Goal: Information Seeking & Learning: Check status

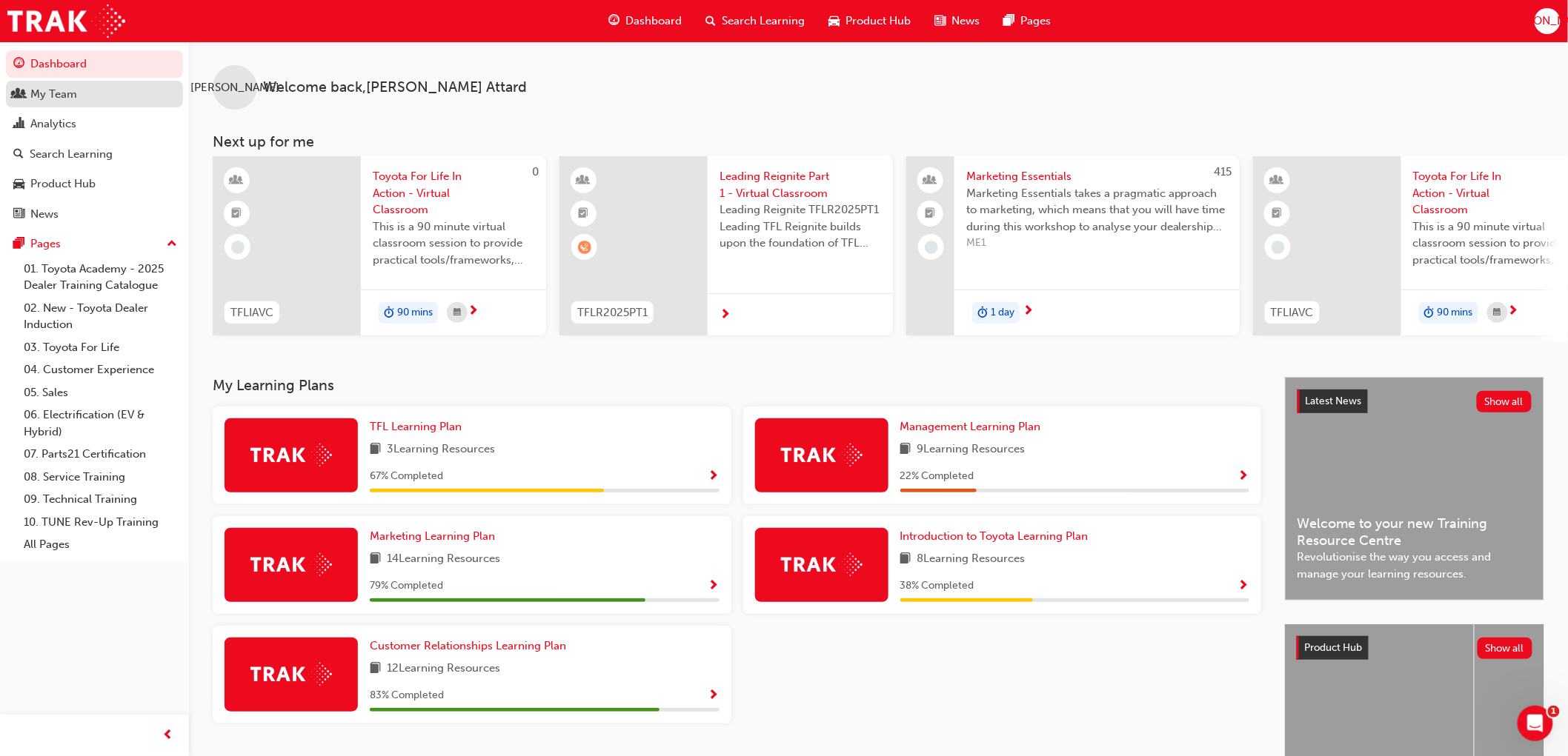
click at [64, 102] on div "My Team" at bounding box center [54, 94] width 47 height 17
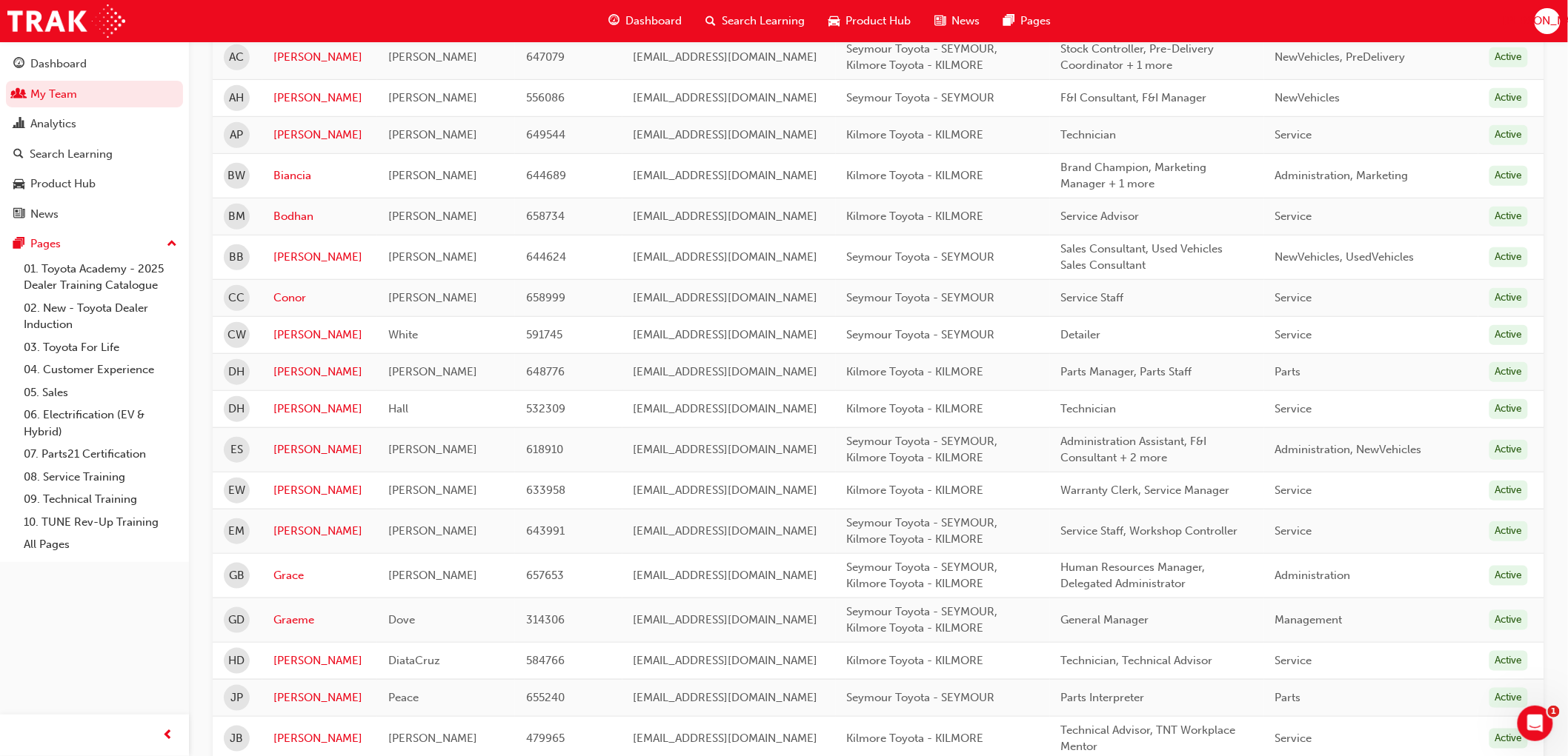
scroll to position [329, 0]
click at [70, 116] on div "Analytics" at bounding box center [95, 124] width 162 height 18
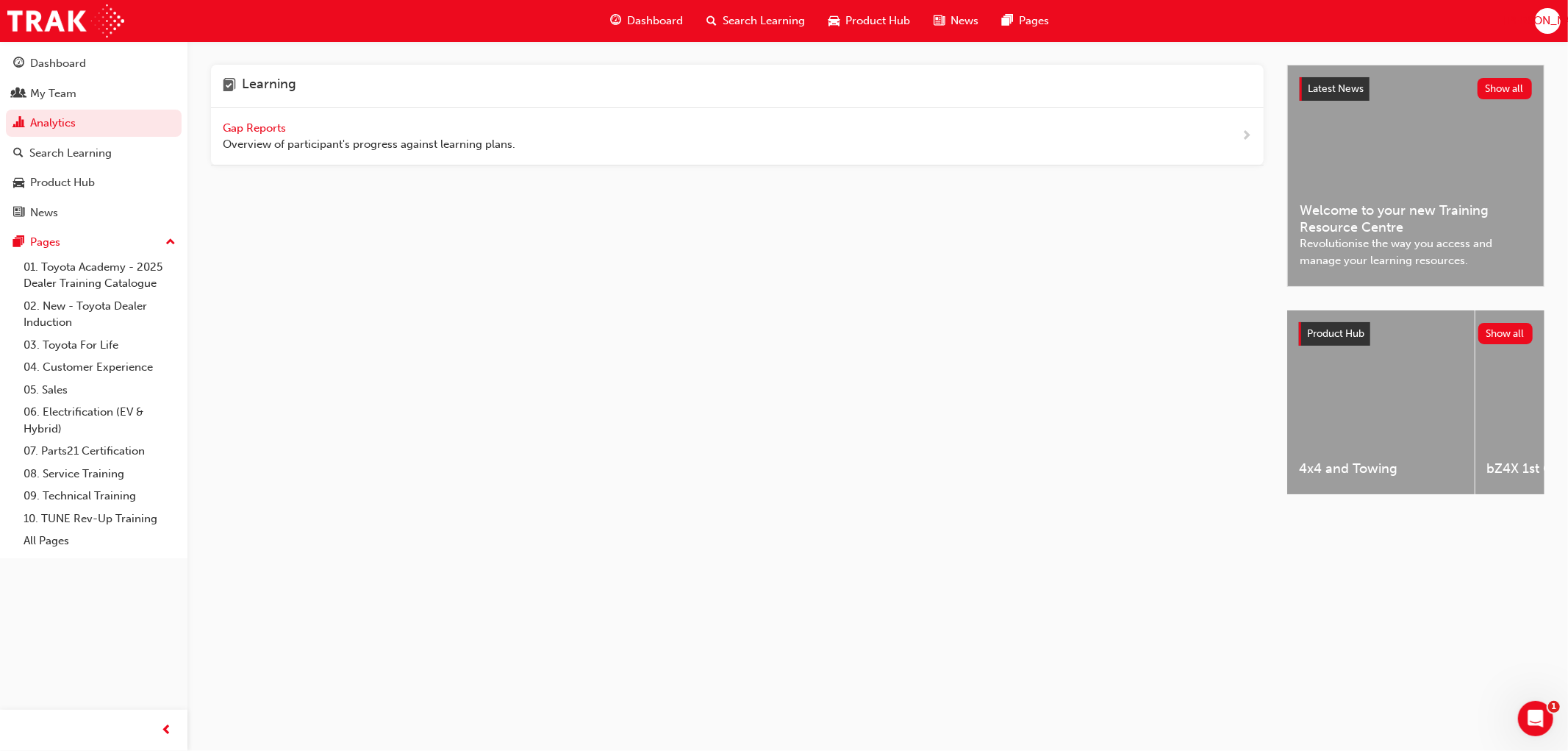
click at [265, 123] on span "Gap Reports" at bounding box center [256, 128] width 66 height 14
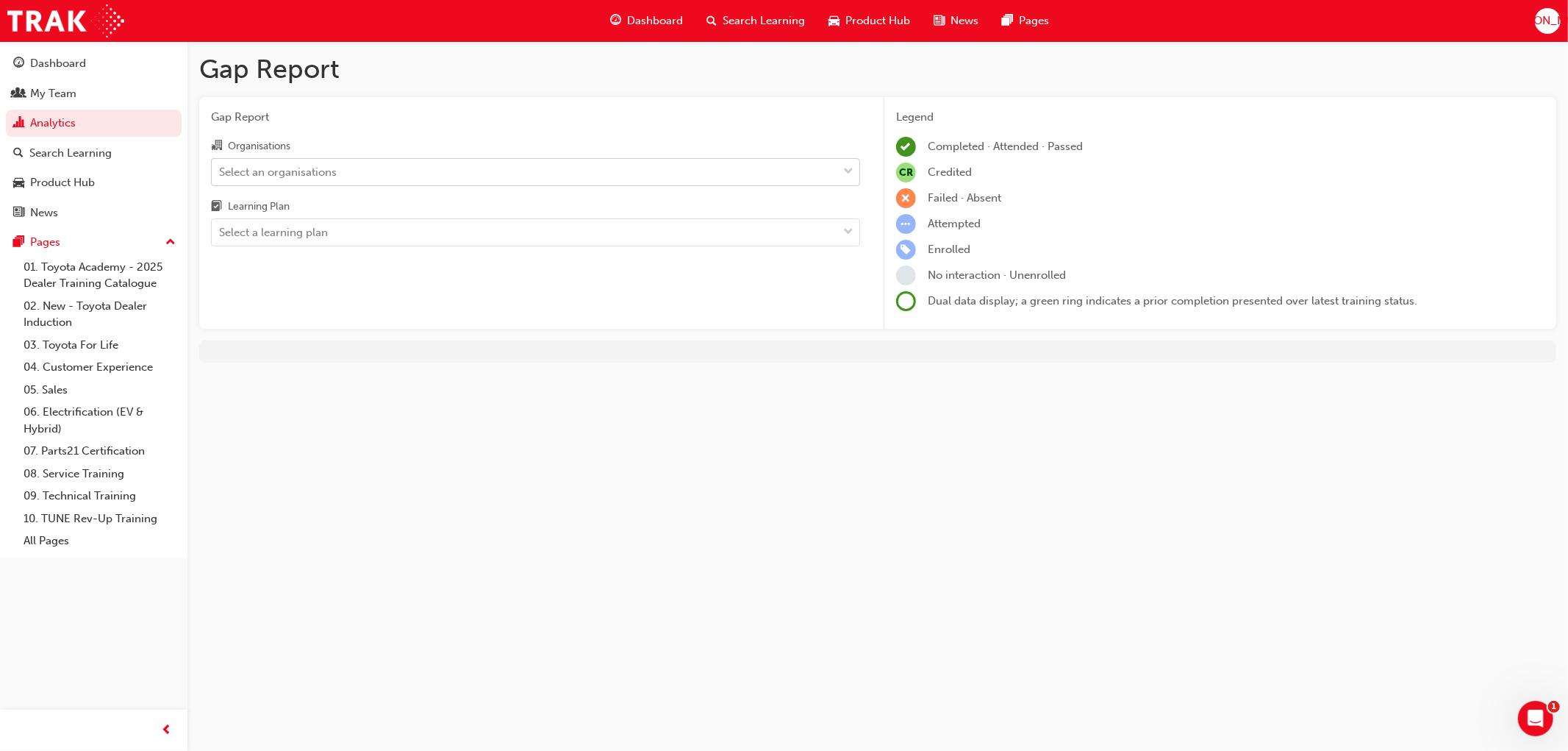
click at [280, 171] on div "Select an organisations" at bounding box center [278, 172] width 117 height 17
click at [220, 171] on input "Organisations Select an organisations" at bounding box center [220, 171] width 2 height 13
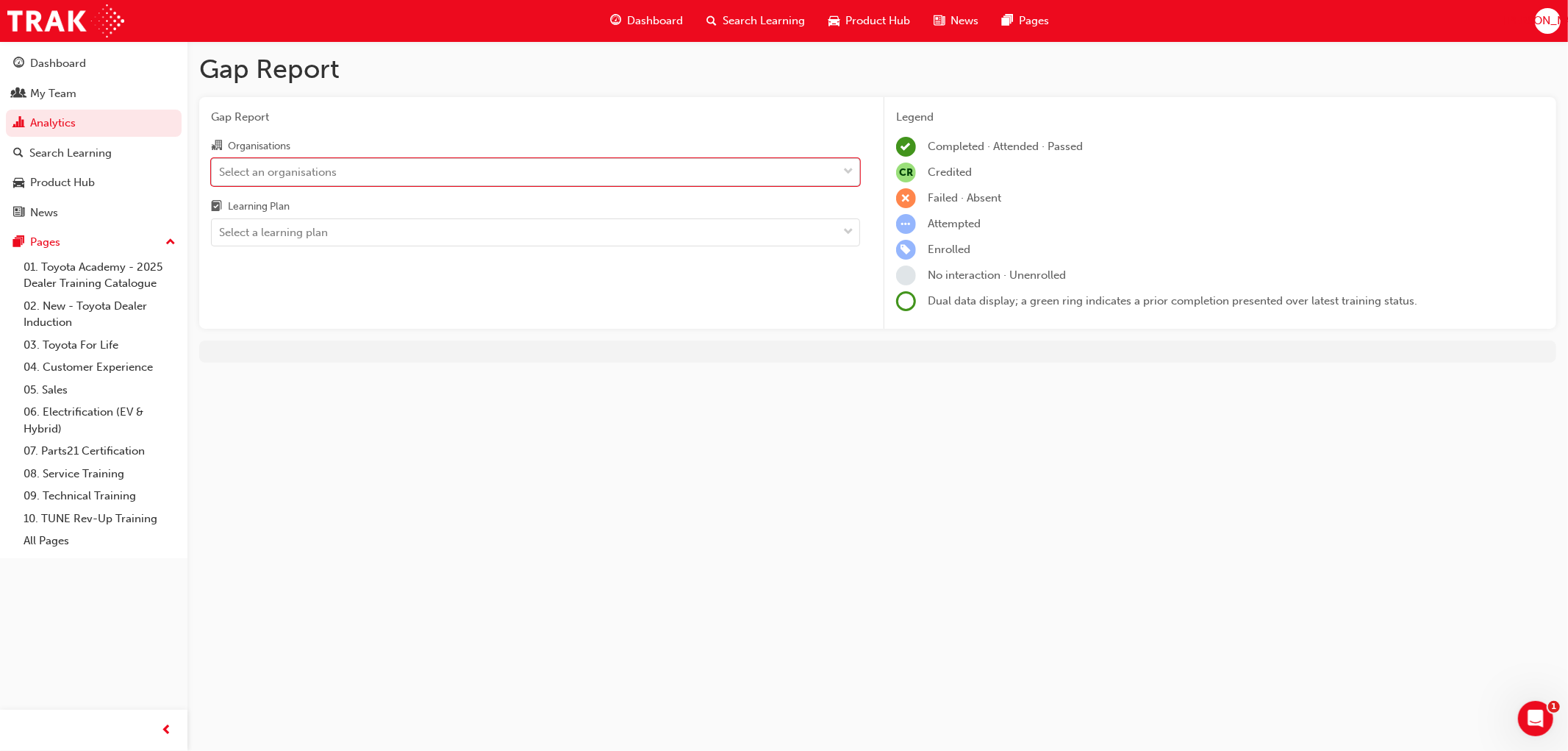
click at [277, 169] on div "Select an organisations" at bounding box center [278, 172] width 117 height 17
click at [220, 169] on input "Organisations 0 results available. Select is focused ,type to refine list, pres…" at bounding box center [220, 171] width 2 height 13
click at [246, 239] on div "Select a learning plan" at bounding box center [273, 233] width 109 height 17
click at [220, 239] on input "Learning Plan Select a learning plan" at bounding box center [220, 232] width 2 height 13
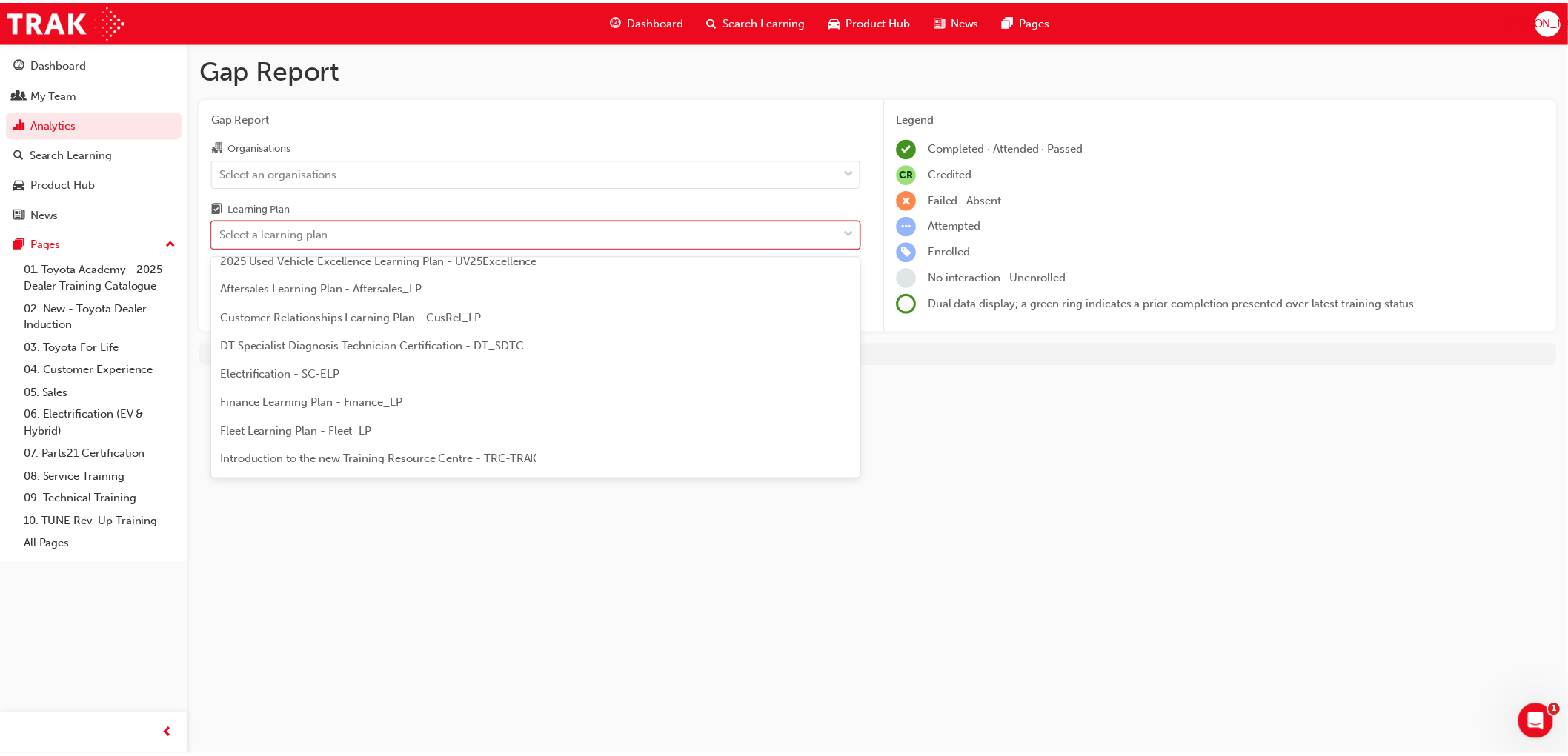
scroll to position [164, 0]
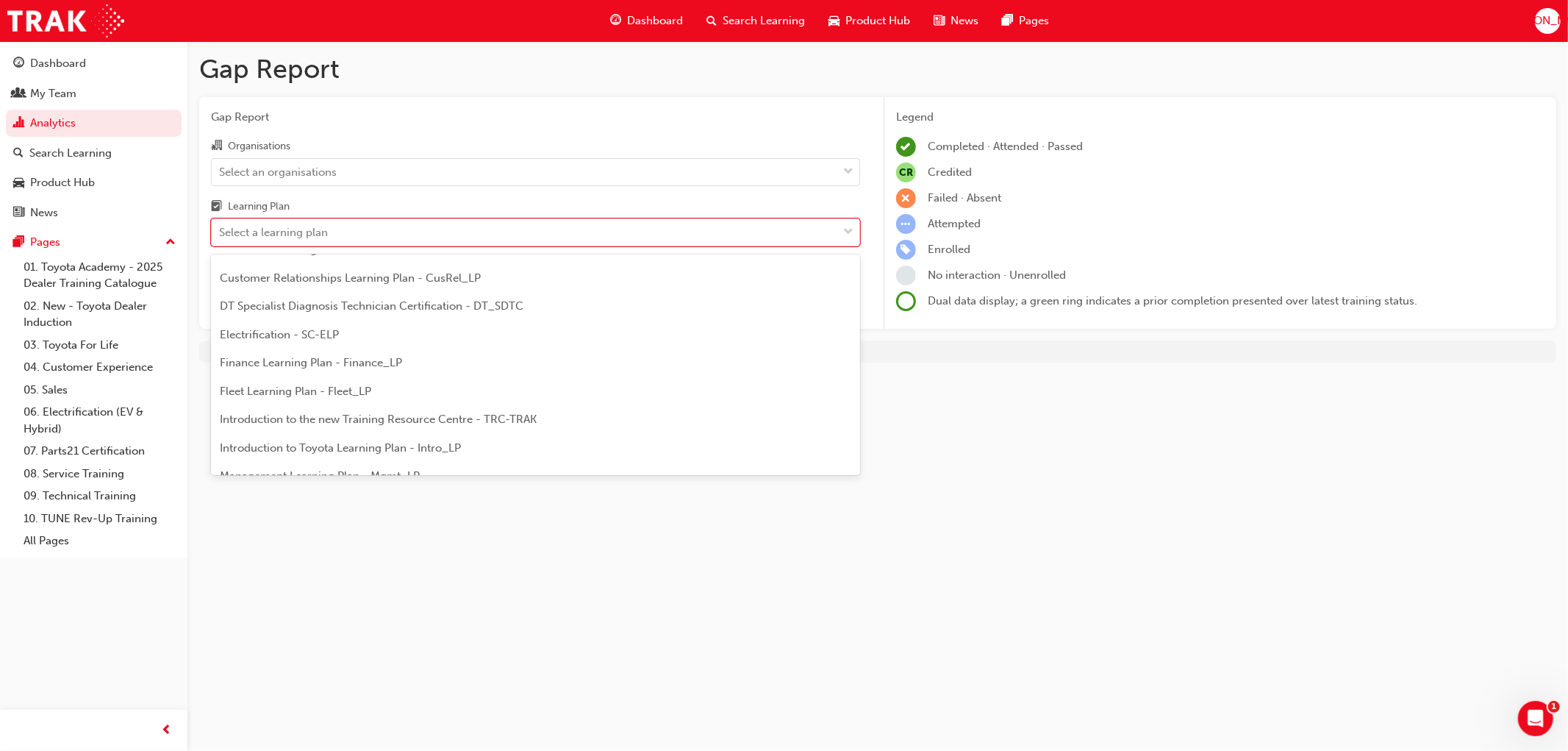
click at [368, 445] on span "Introduction to Toyota Learning Plan - Intro_LP" at bounding box center [340, 448] width 241 height 14
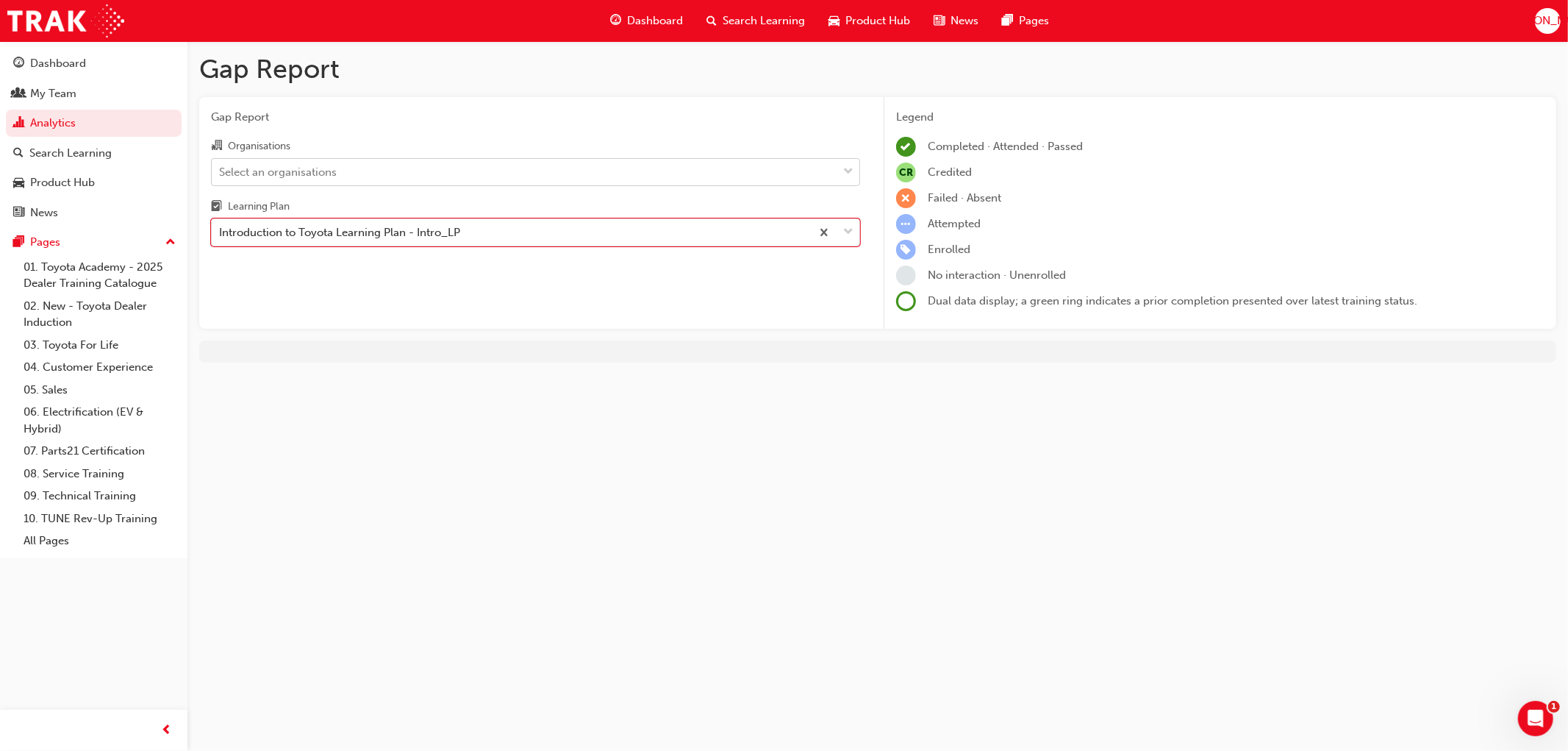
click at [326, 170] on div "Select an organisations" at bounding box center [278, 172] width 117 height 17
click at [220, 170] on input "Organisations Select an organisations" at bounding box center [220, 171] width 2 height 13
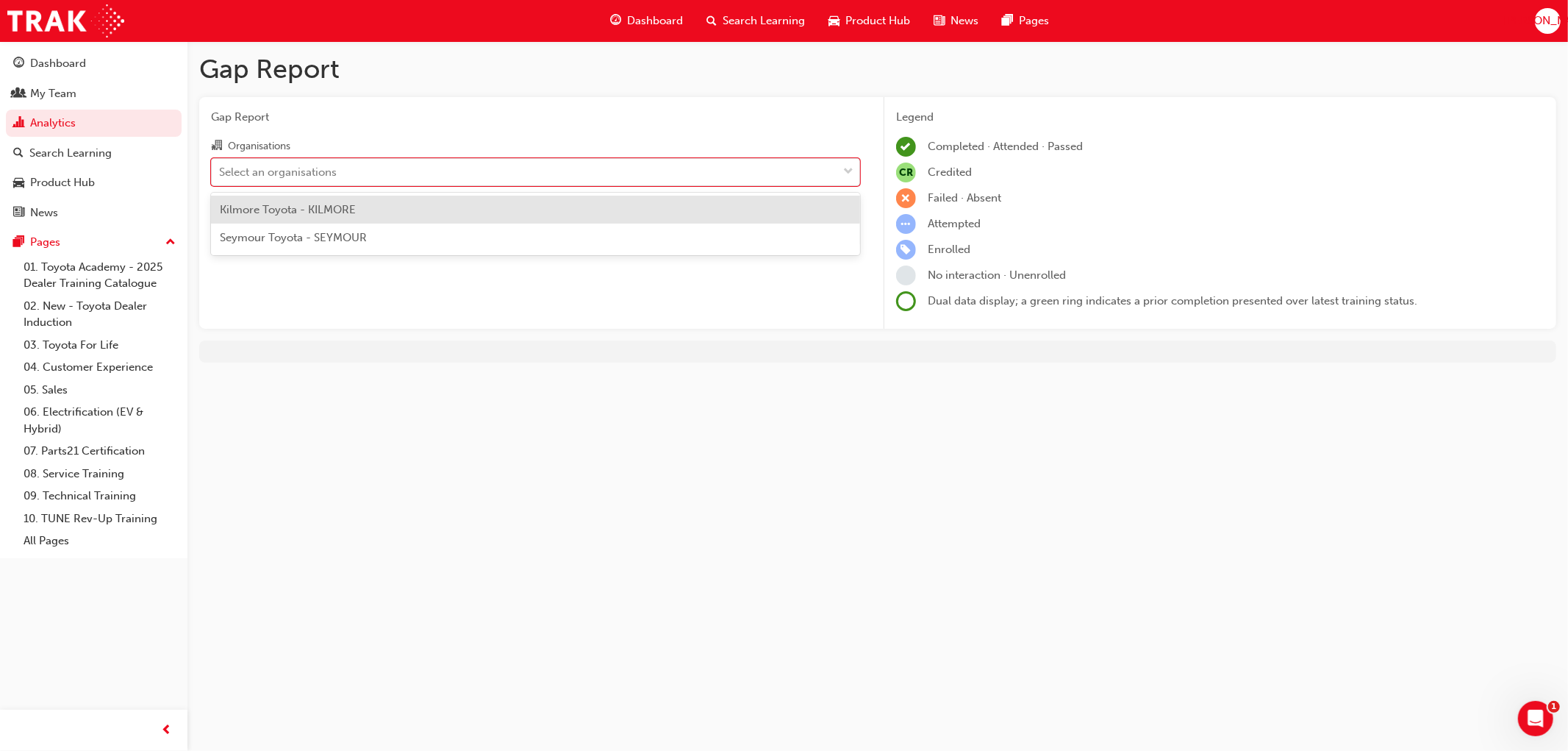
click at [291, 201] on div "Kilmore Toyota - KILMORE" at bounding box center [535, 210] width 649 height 29
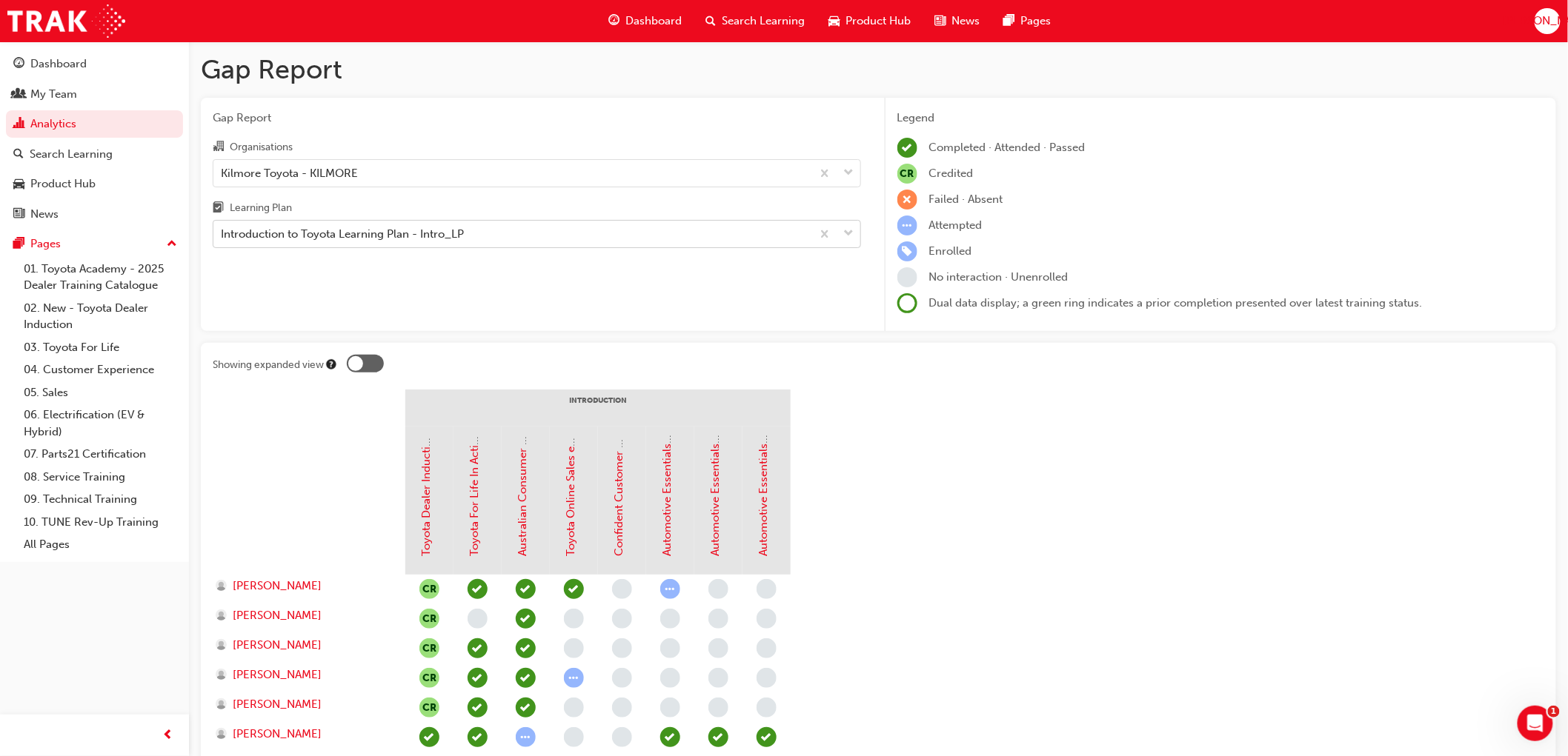
click at [312, 235] on div "Introduction to Toyota Learning Plan - Intro_LP" at bounding box center [342, 234] width 243 height 17
click at [222, 235] on input "Learning Plan Introduction to Toyota Learning Plan - Intro_LP" at bounding box center [221, 233] width 2 height 13
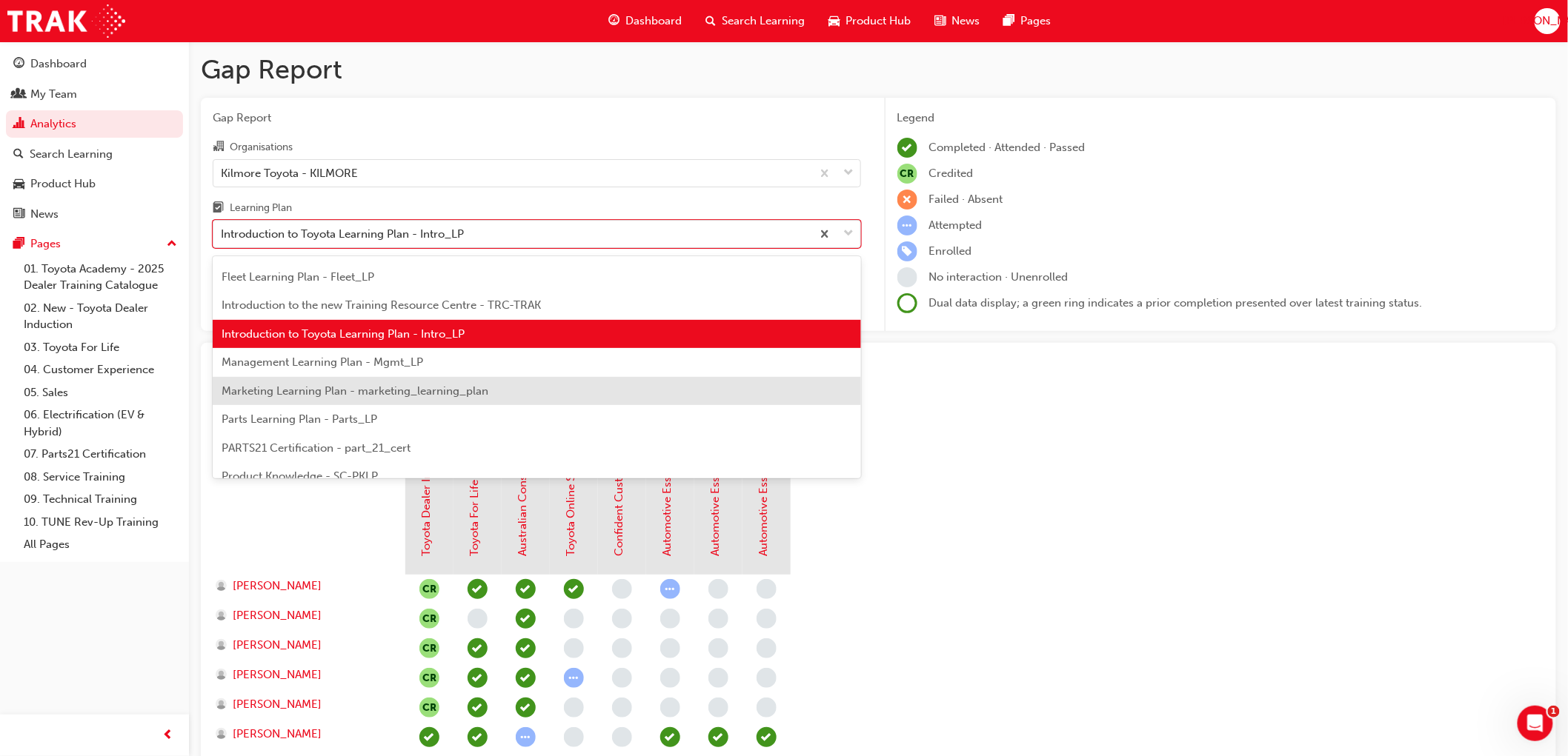
scroll to position [324, 0]
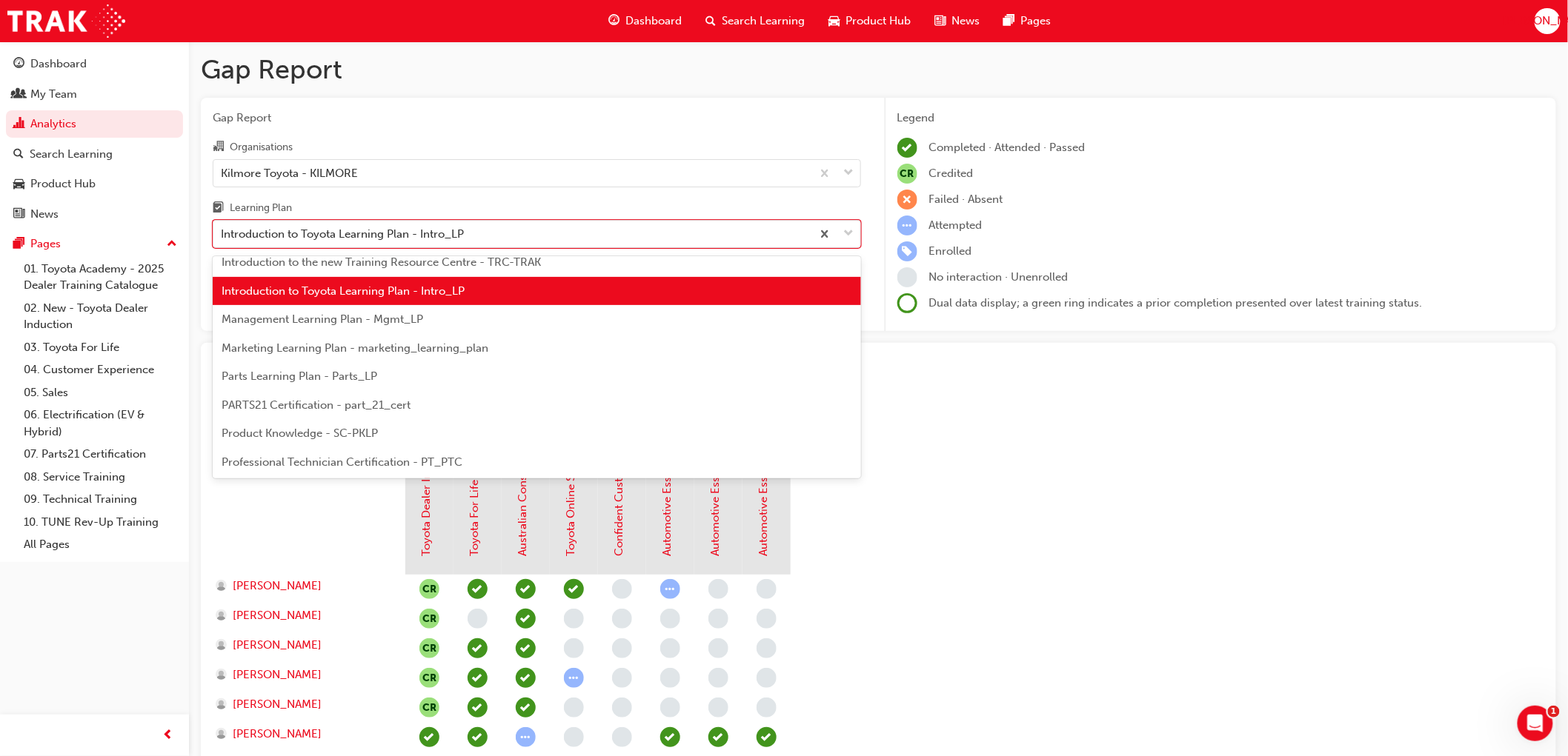
click at [346, 319] on span "Management Learning Plan - Mgmt_LP" at bounding box center [322, 320] width 202 height 14
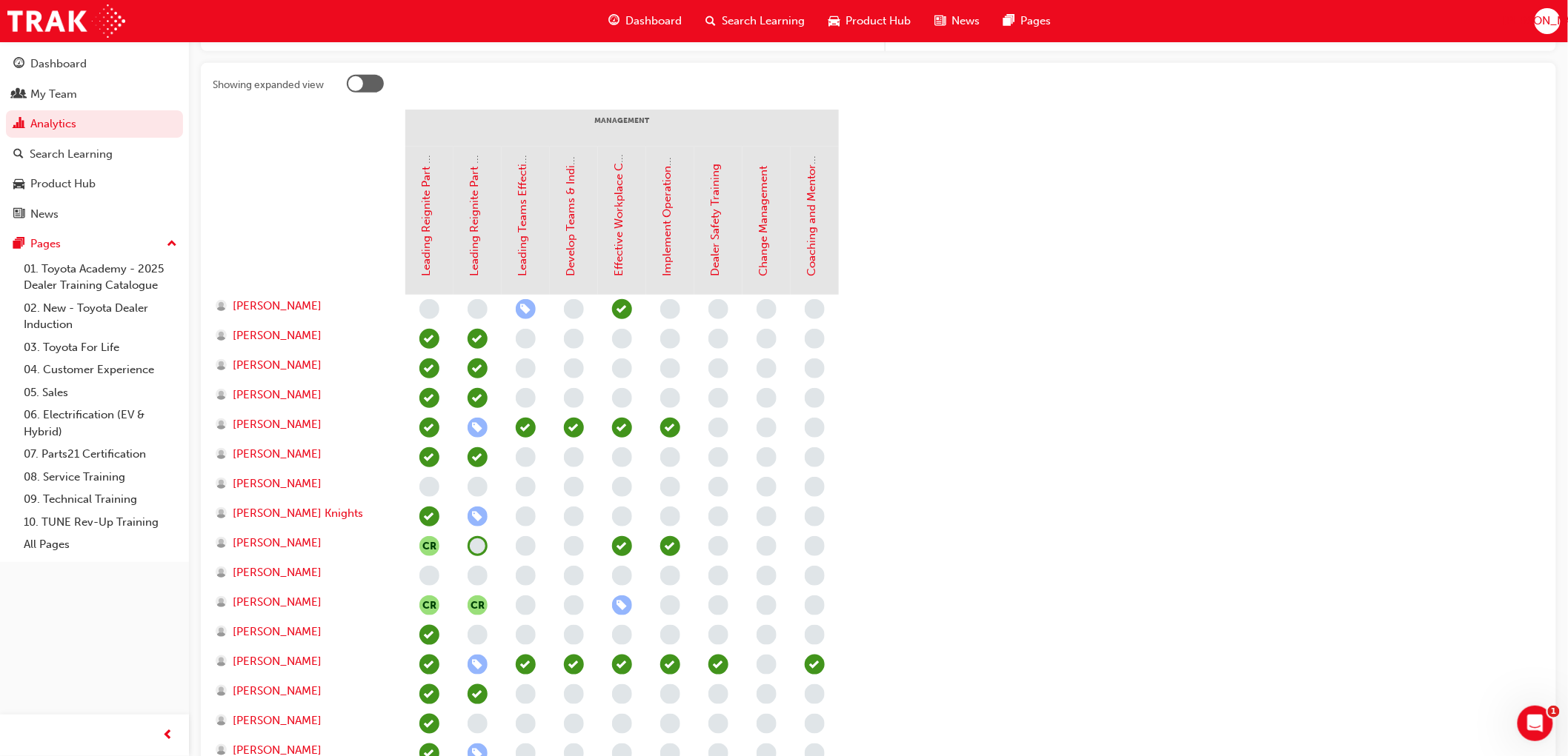
scroll to position [329, 0]
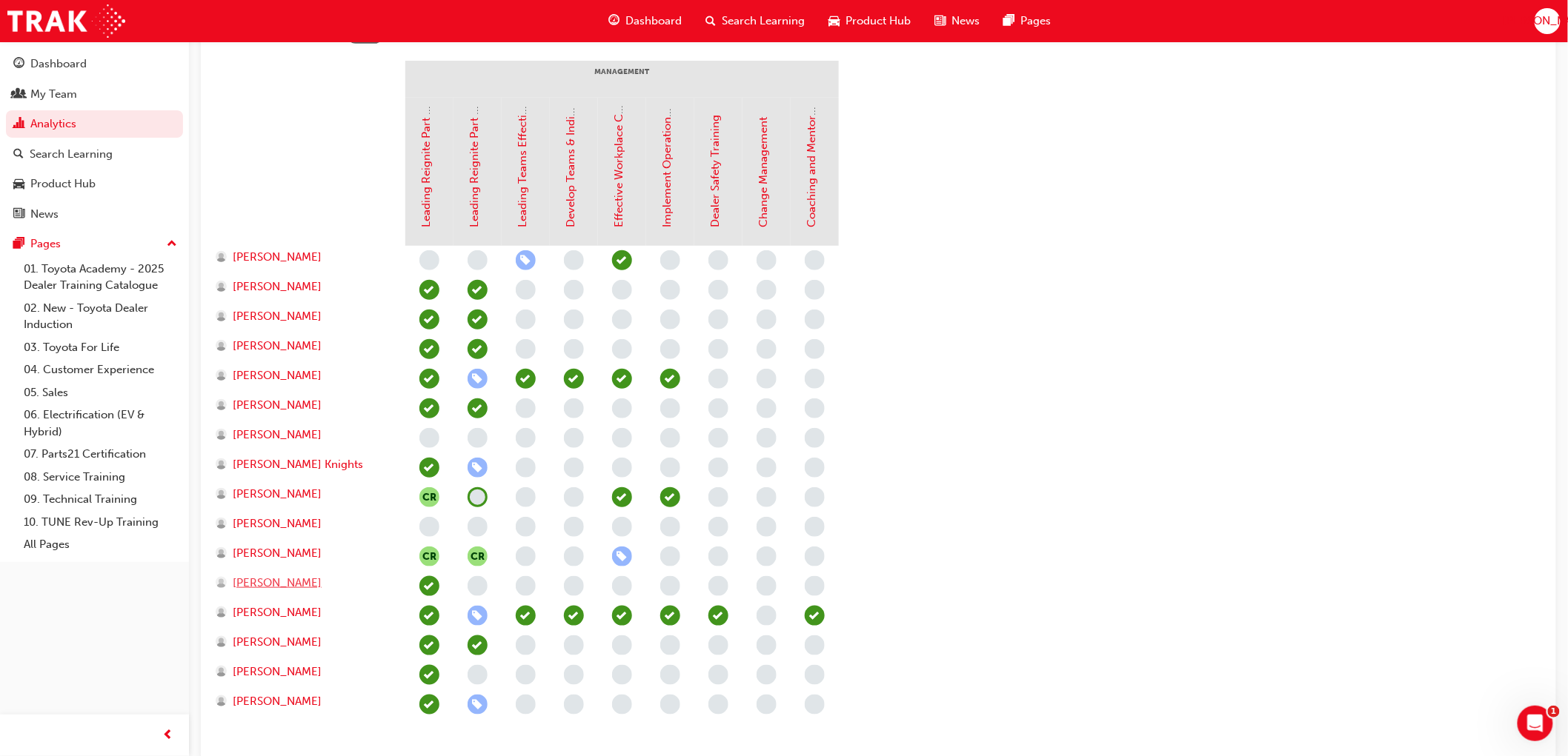
click at [252, 578] on span "[PERSON_NAME]" at bounding box center [277, 583] width 89 height 17
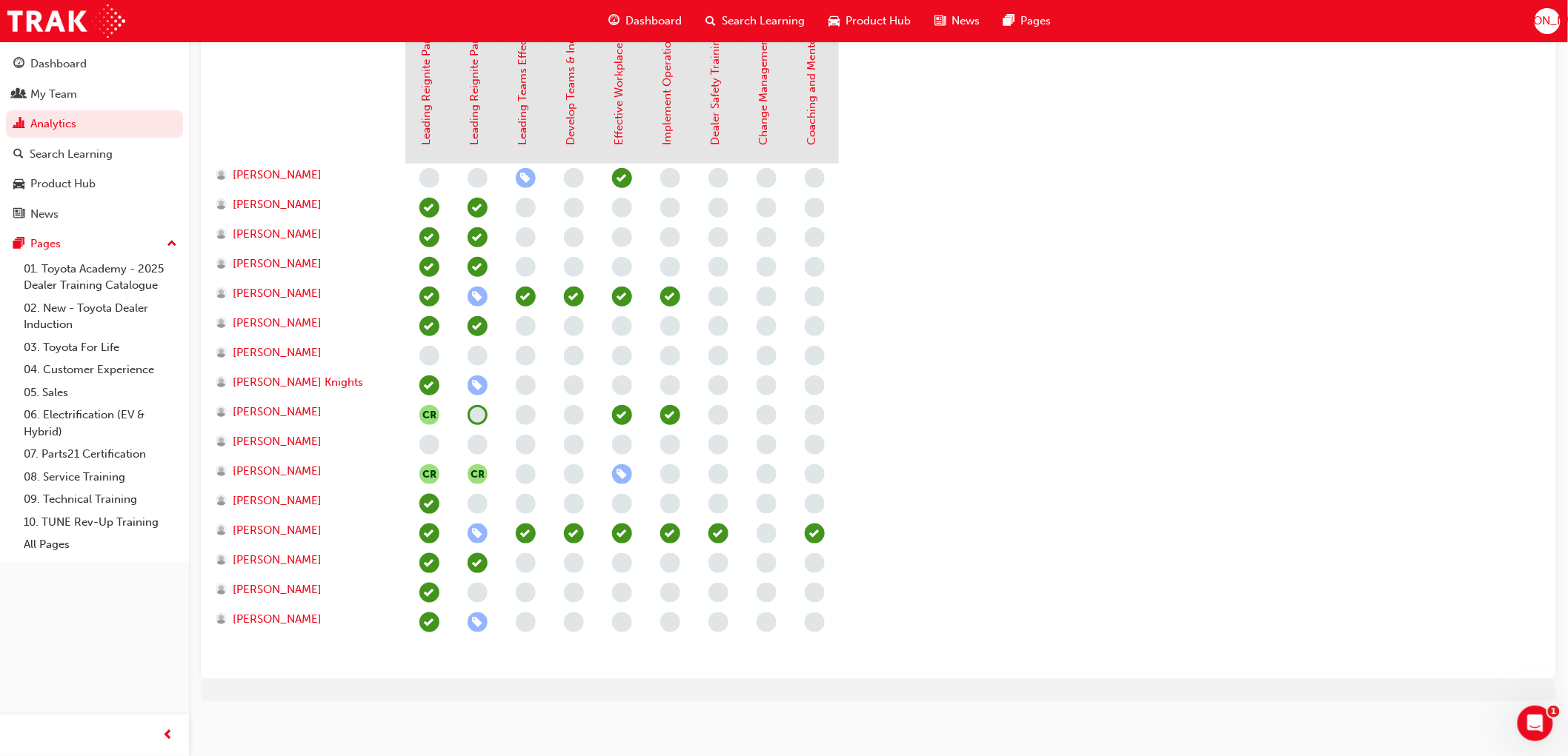
click at [474, 591] on span "learningRecordVerb_NONE-icon" at bounding box center [477, 592] width 20 height 20
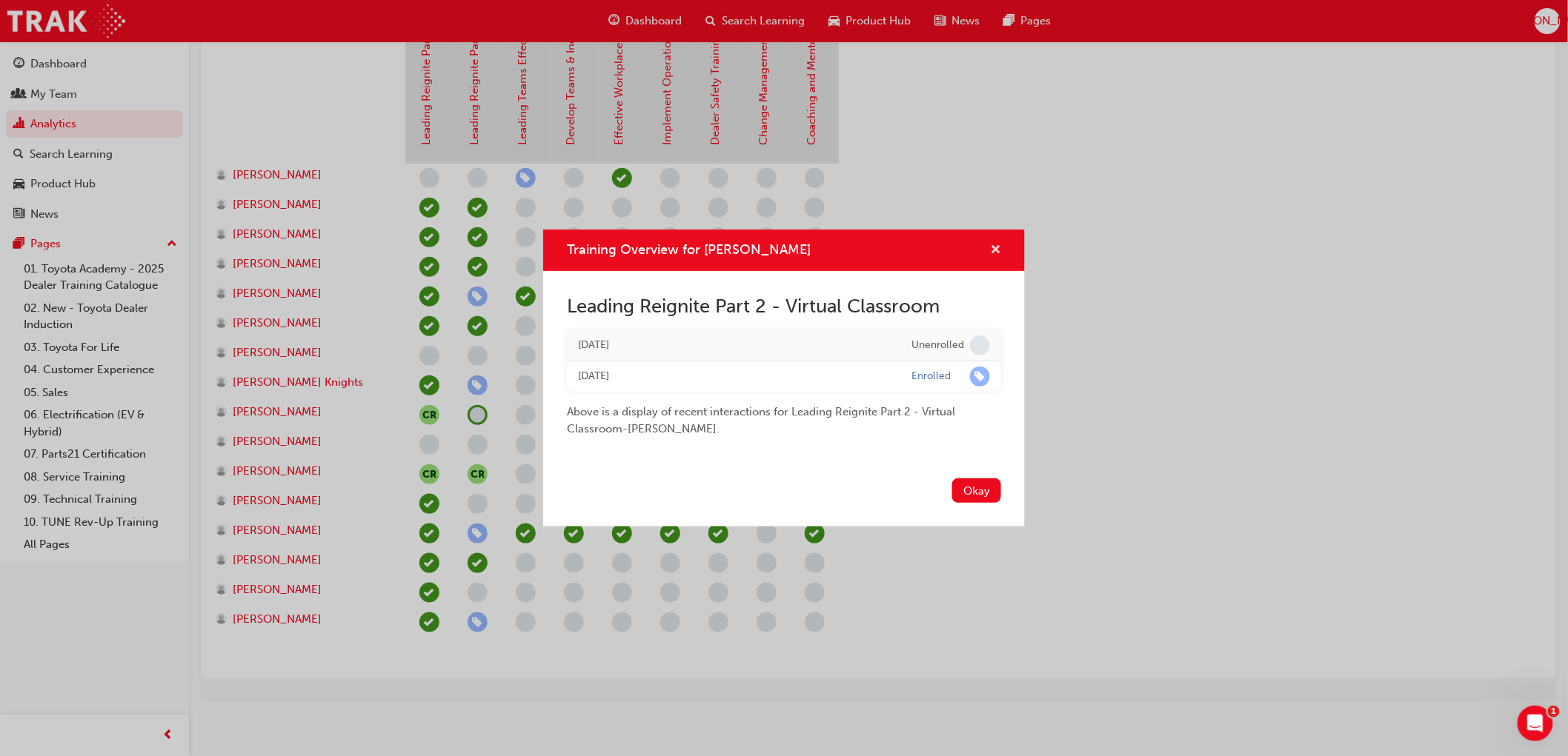
click at [997, 245] on span "cross-icon" at bounding box center [995, 251] width 11 height 14
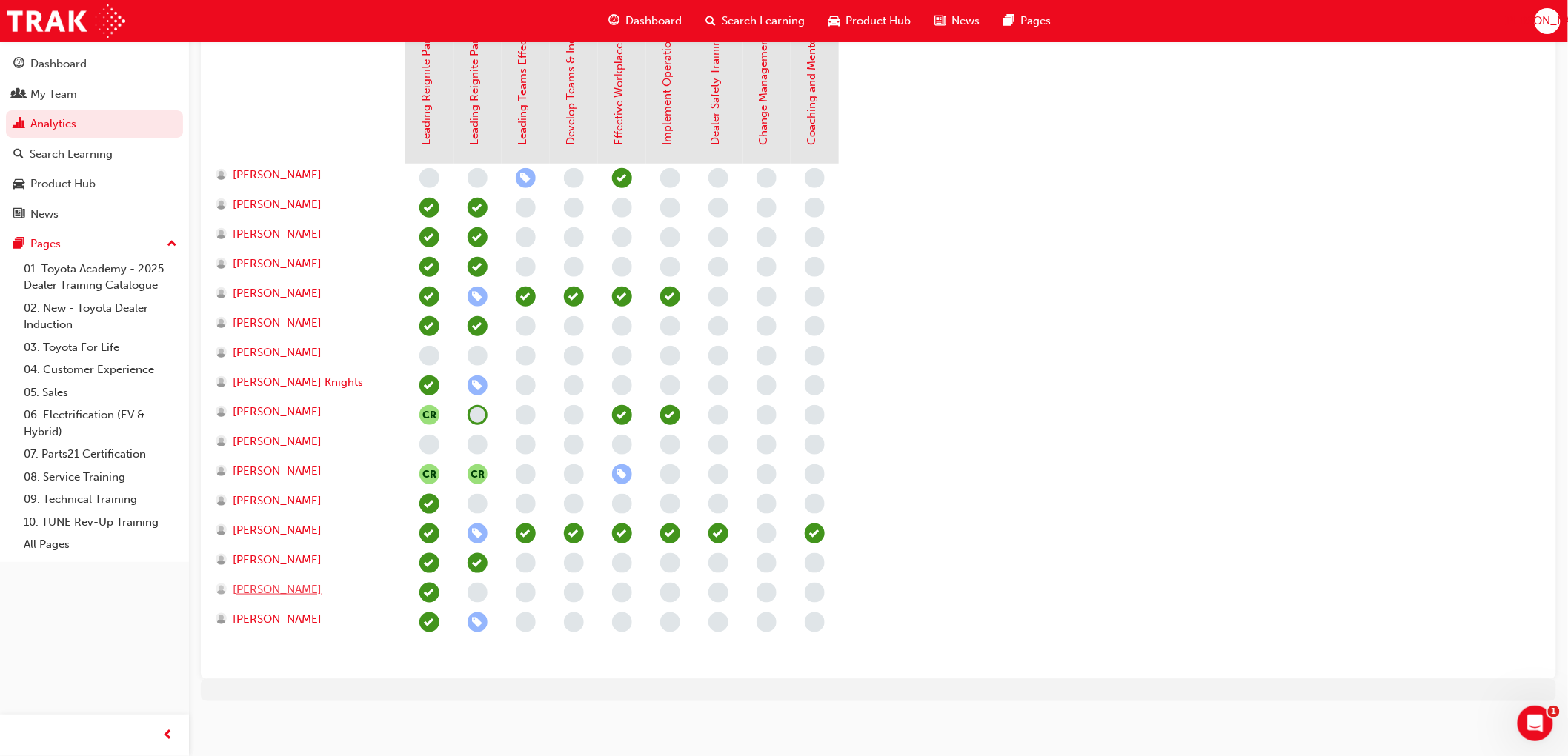
click at [265, 585] on span "[PERSON_NAME]" at bounding box center [277, 589] width 89 height 17
